Goal: Task Accomplishment & Management: Complete application form

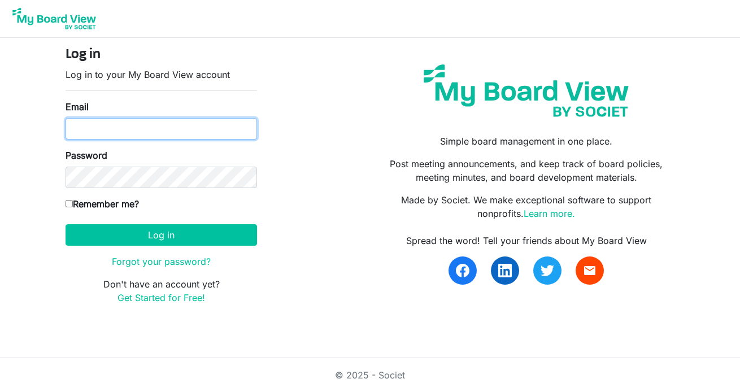
click at [123, 128] on input "Email" at bounding box center [160, 128] width 191 height 21
type input "[EMAIL_ADDRESS][DOMAIN_NAME]"
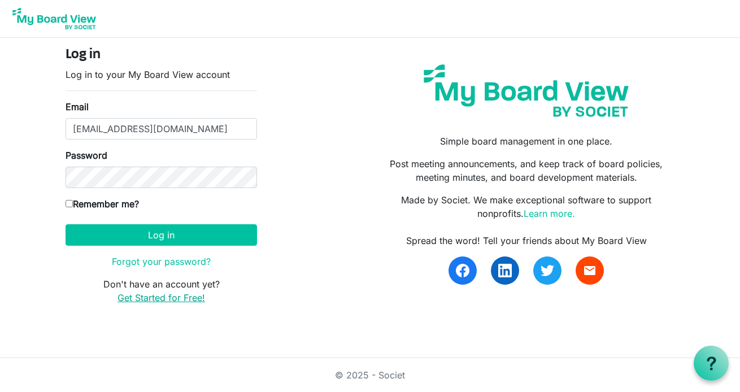
click at [167, 298] on link "Get Started for Free!" at bounding box center [161, 297] width 88 height 11
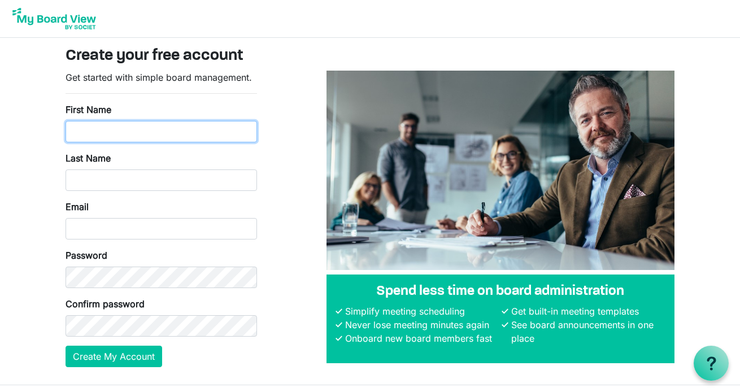
click at [149, 142] on input "First Name" at bounding box center [160, 131] width 191 height 21
